Goal: Information Seeking & Learning: Learn about a topic

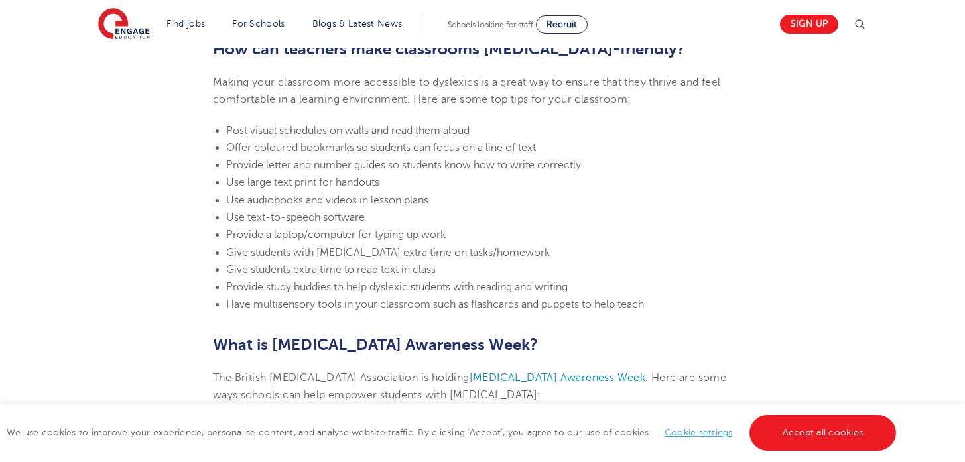
scroll to position [2863, 0]
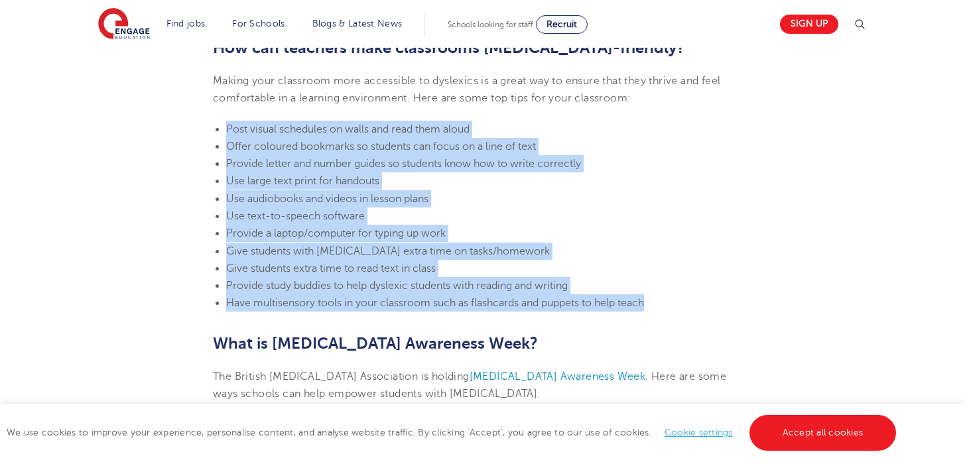
drag, startPoint x: 228, startPoint y: 126, endPoint x: 529, endPoint y: 316, distance: 356.0
copy ul "Post visual schedules on walls and read them aloud Offer coloured bookmarks so …"
click at [730, 198] on li "Use audiobooks and videos in lesson plans" at bounding box center [489, 198] width 526 height 17
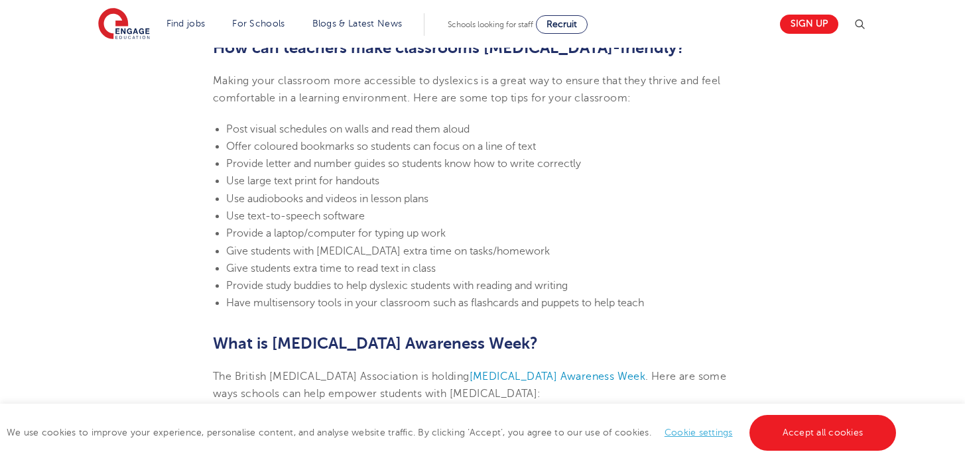
scroll to position [2501, 0]
